Goal: Check status: Check status

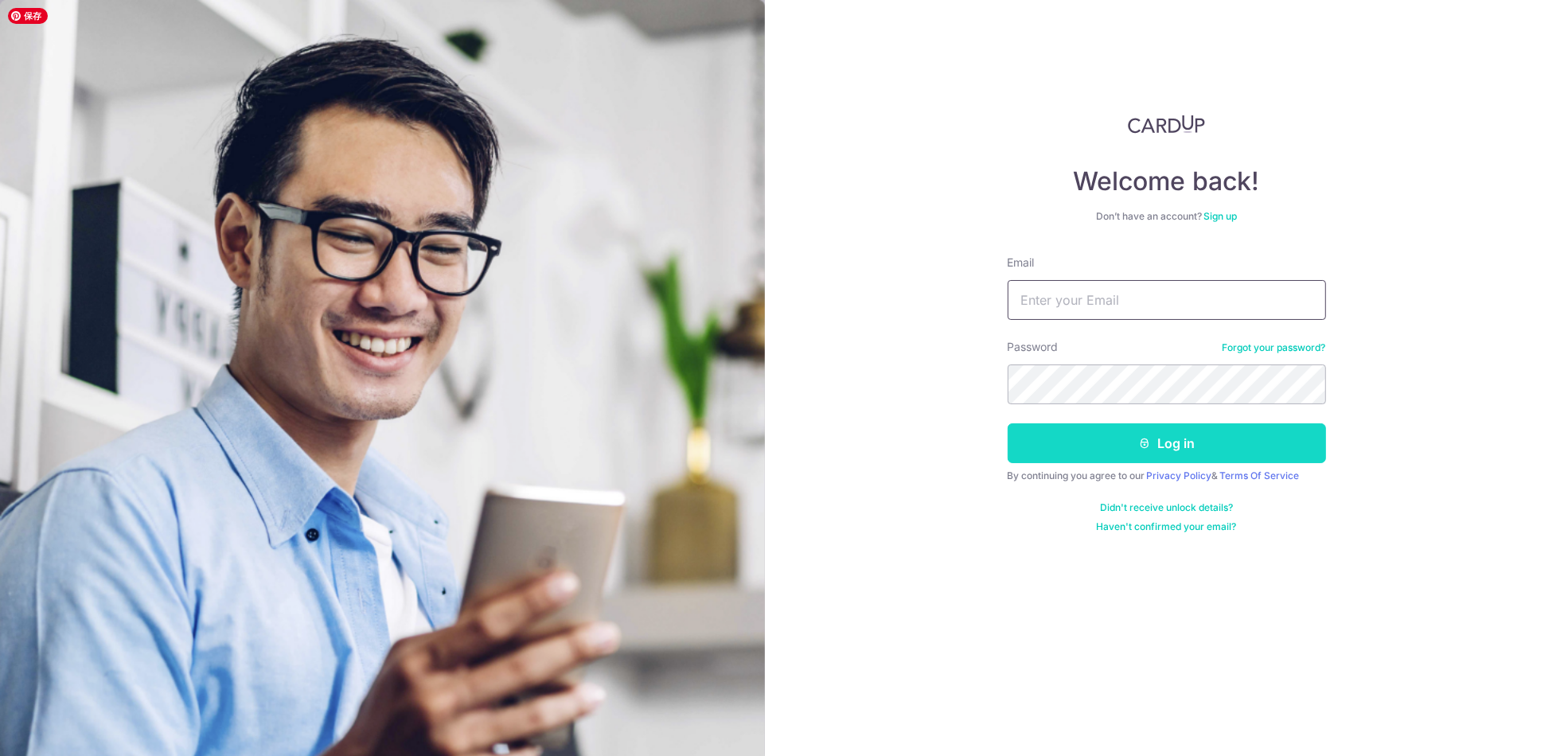
type input "[EMAIL_ADDRESS][DOMAIN_NAME]"
click at [1087, 437] on button "Log in" at bounding box center [1166, 444] width 319 height 40
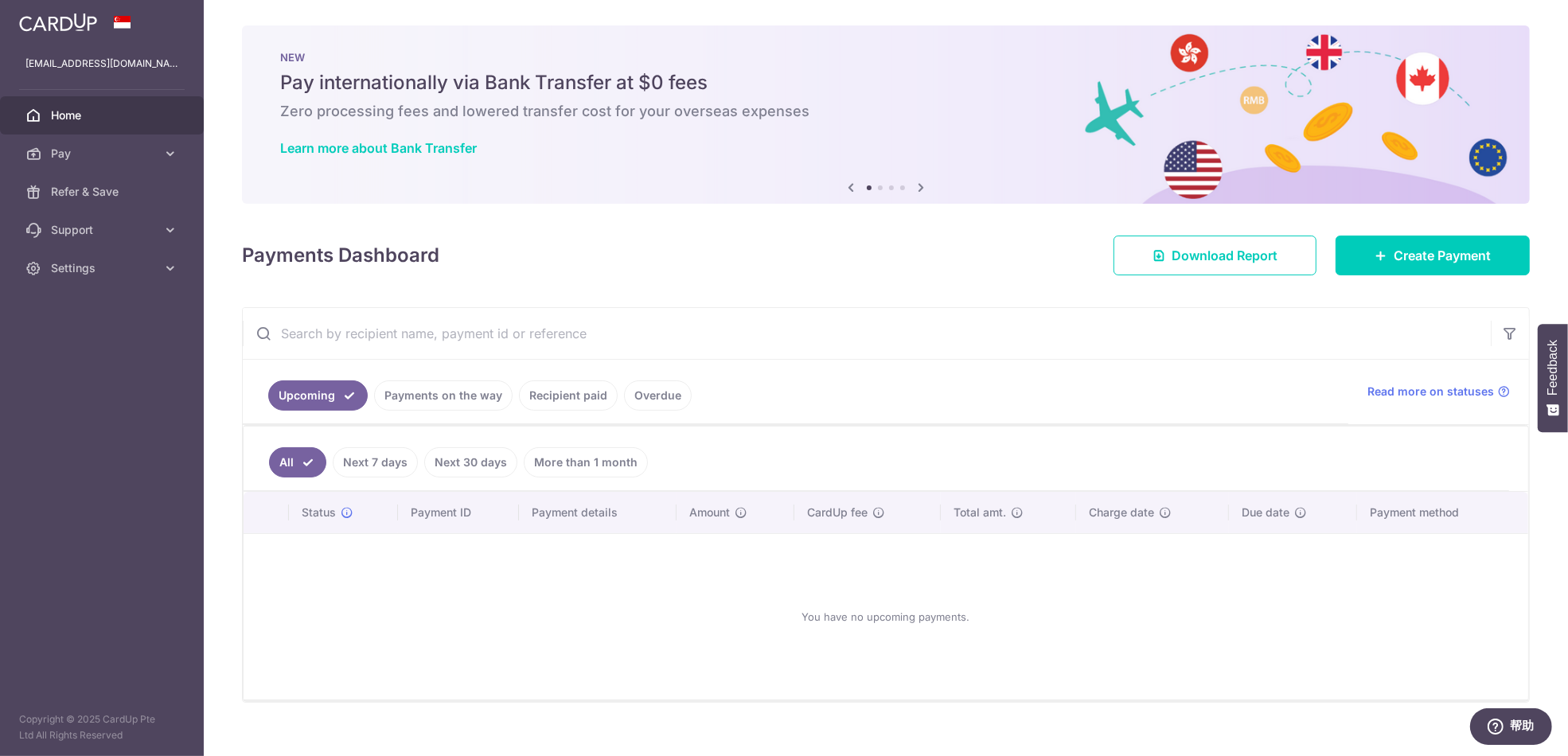
click at [412, 400] on link "Payments on the way" at bounding box center [443, 396] width 139 height 30
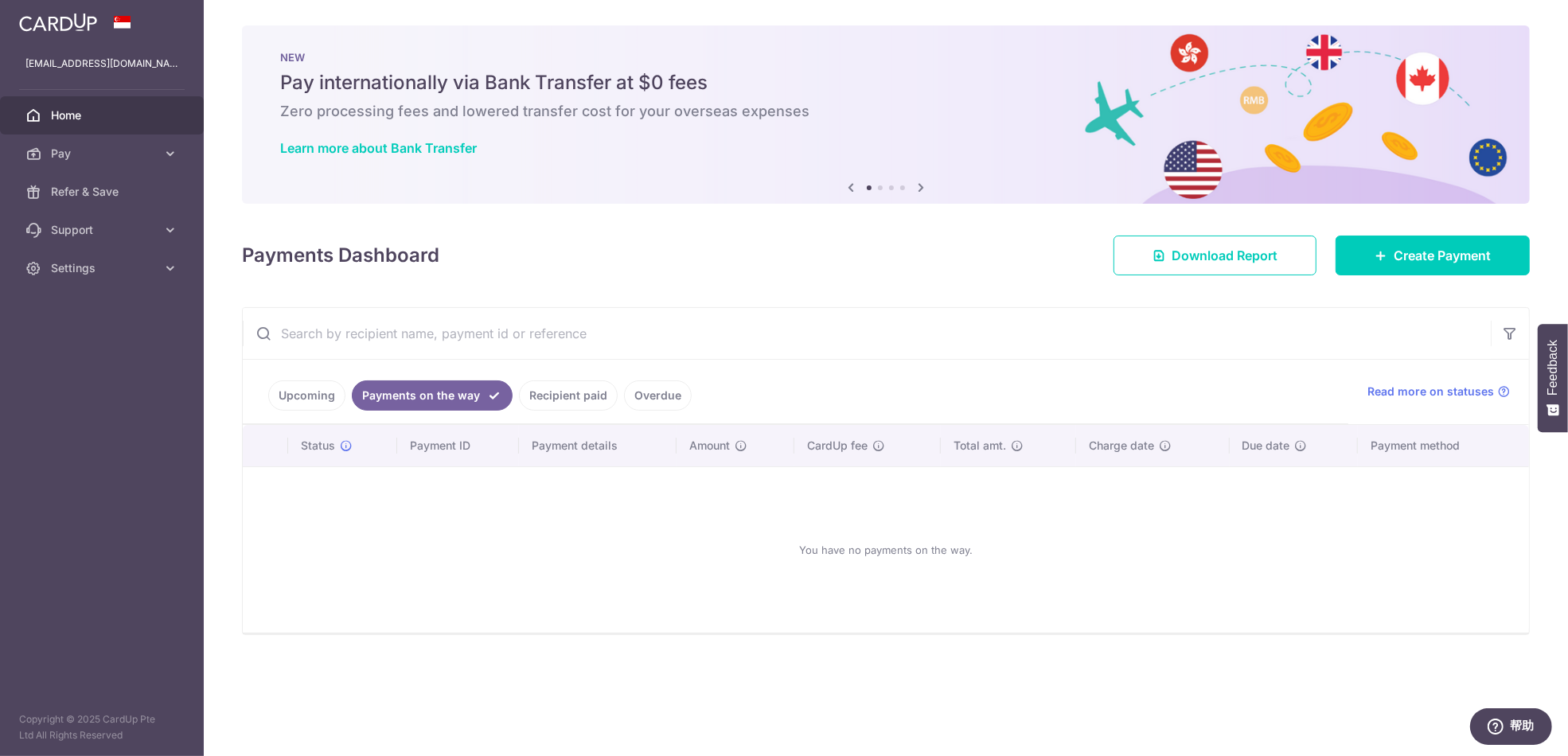
click at [579, 406] on link "Recipient paid" at bounding box center [568, 396] width 99 height 30
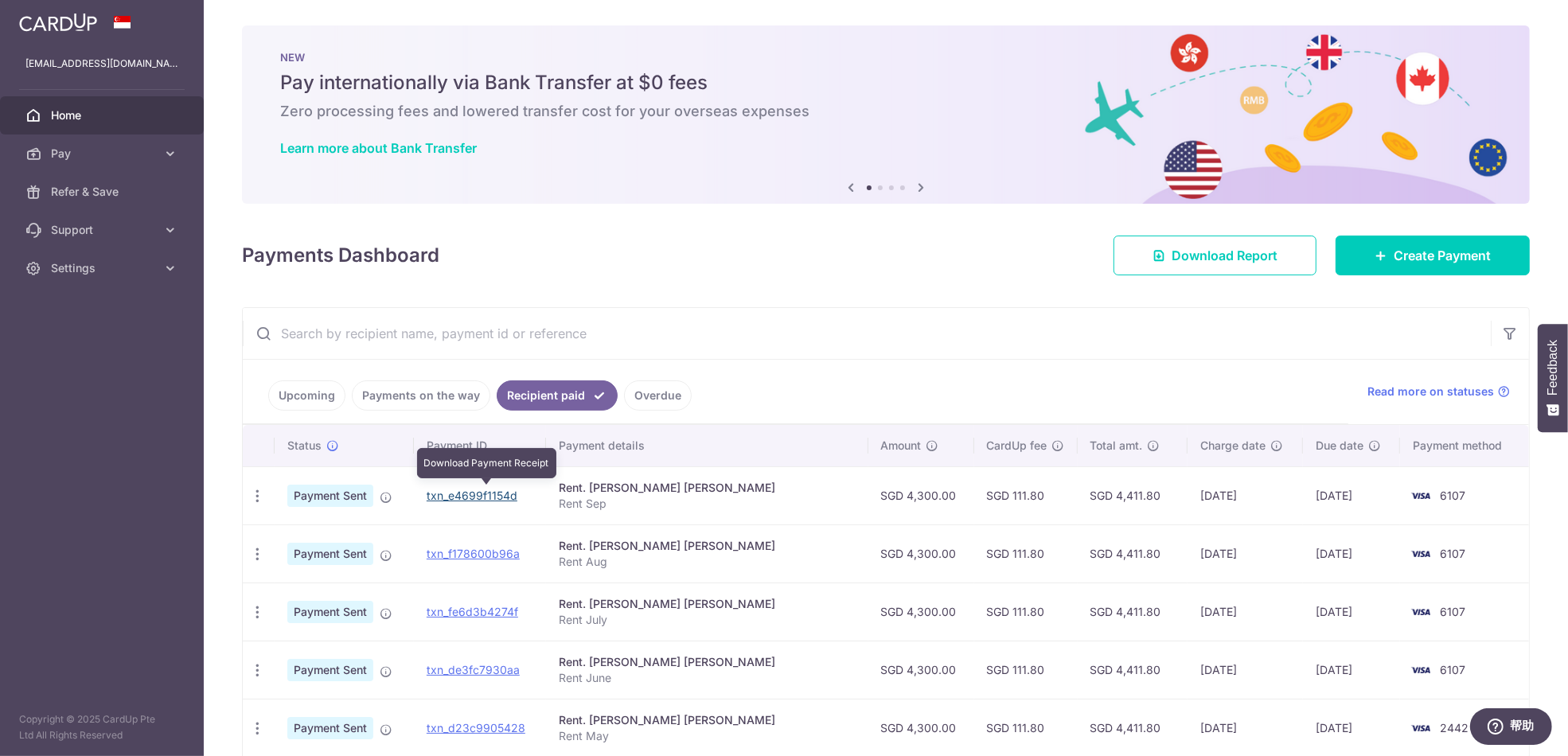
click at [457, 491] on link "txn_e4699f1154d" at bounding box center [472, 495] width 91 height 14
